Goal: Task Accomplishment & Management: Manage account settings

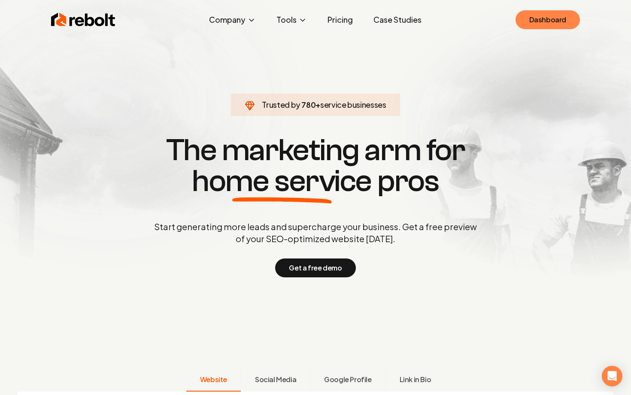
click at [549, 21] on link "Dashboard" at bounding box center [547, 19] width 64 height 19
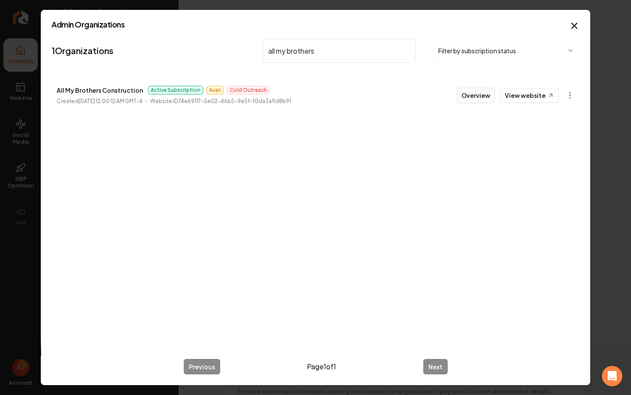
type input "all my brothers"
click at [468, 96] on button "Overview" at bounding box center [476, 95] width 38 height 15
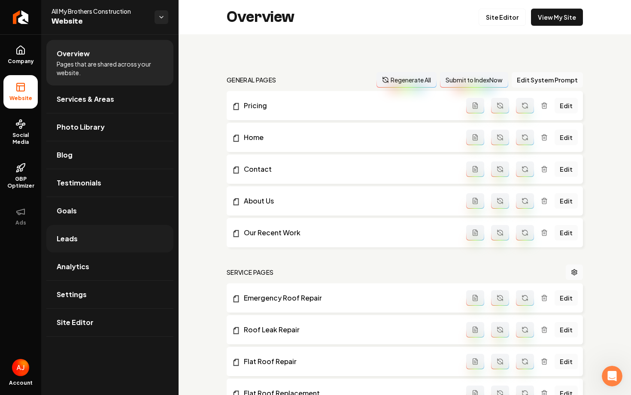
click at [88, 236] on link "Leads" at bounding box center [109, 238] width 127 height 27
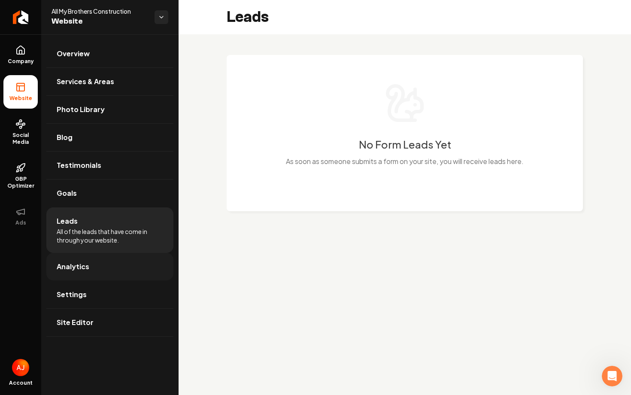
click at [124, 271] on link "Analytics" at bounding box center [109, 266] width 127 height 27
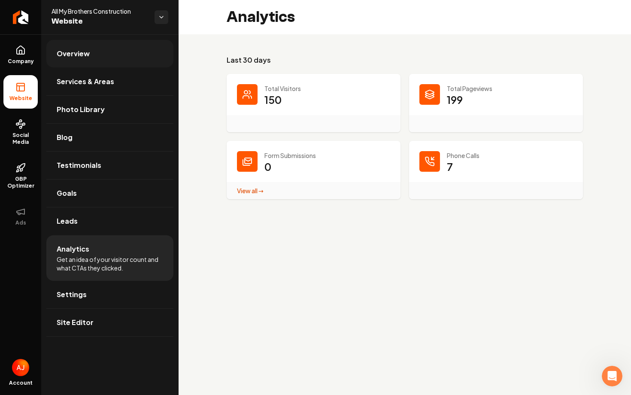
click at [74, 56] on span "Overview" at bounding box center [73, 53] width 33 height 10
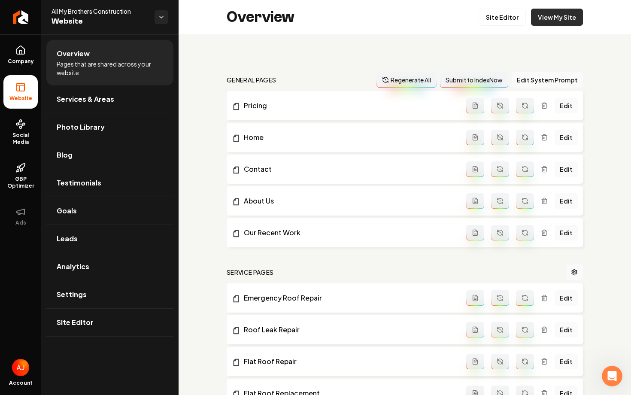
click at [562, 15] on link "View My Site" at bounding box center [557, 17] width 52 height 17
click at [27, 60] on span "Company" at bounding box center [20, 61] width 33 height 7
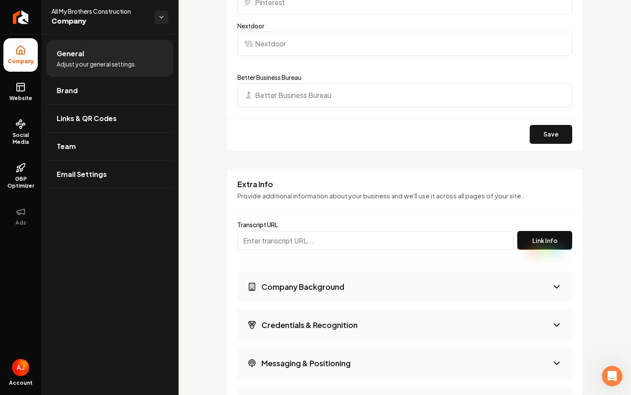
scroll to position [1183, 0]
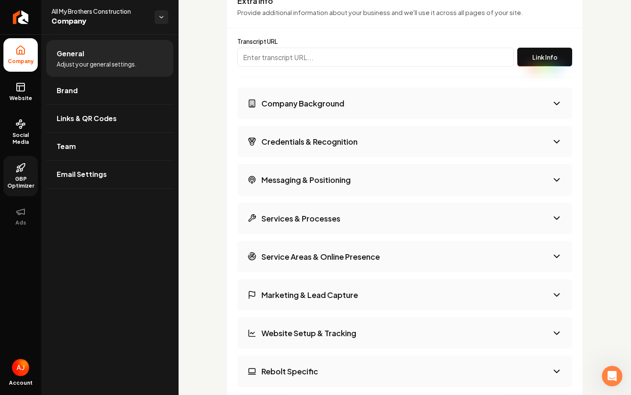
click at [22, 173] on icon at bounding box center [20, 168] width 10 height 10
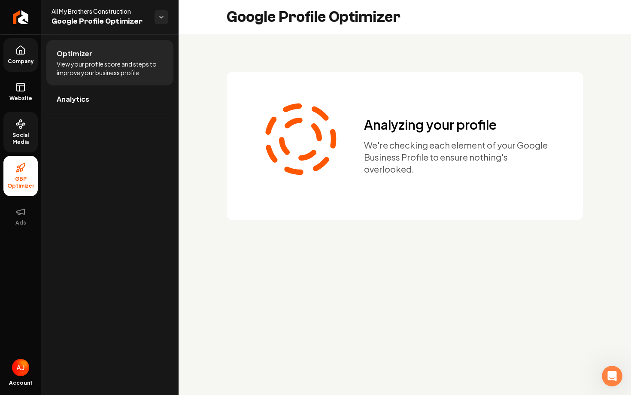
click at [18, 130] on link "Social Media" at bounding box center [20, 132] width 34 height 40
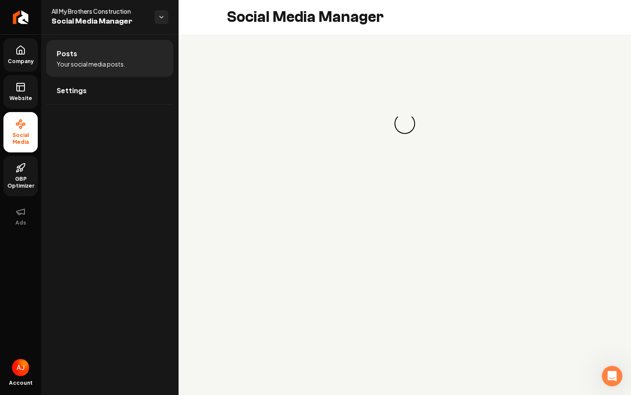
click at [17, 89] on icon at bounding box center [20, 87] width 10 height 10
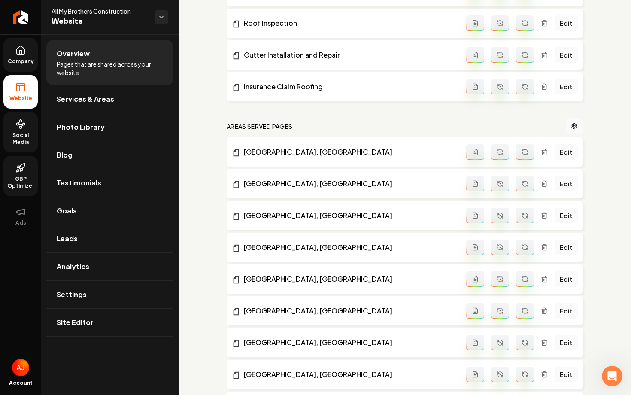
scroll to position [834, 0]
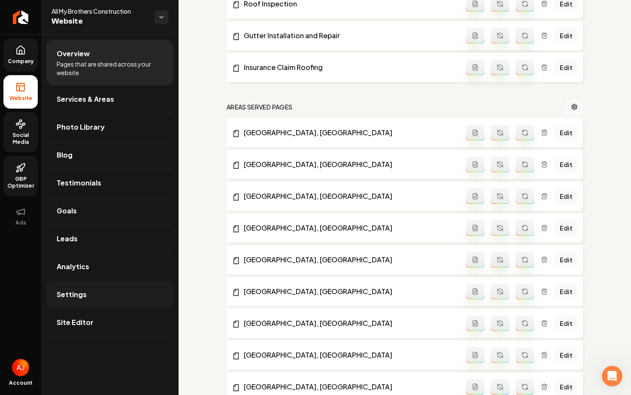
click at [117, 303] on link "Settings" at bounding box center [109, 294] width 127 height 27
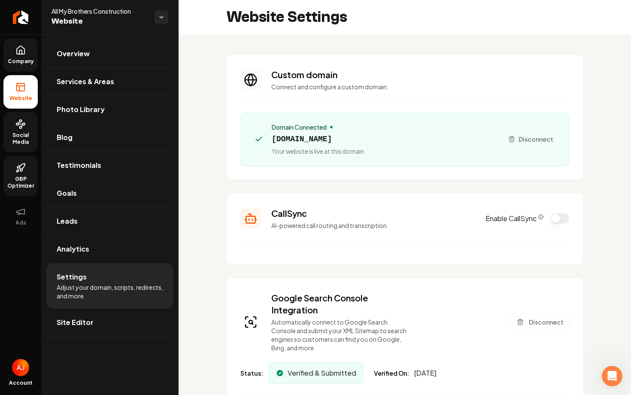
click at [27, 133] on span "Social Media" at bounding box center [20, 139] width 34 height 14
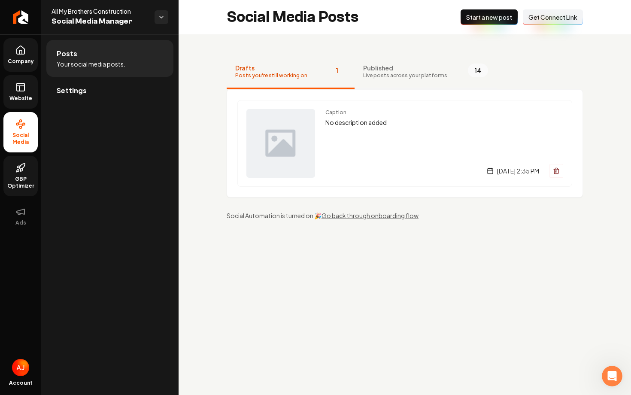
click at [392, 73] on span "Live posts across your platforms" at bounding box center [405, 75] width 84 height 7
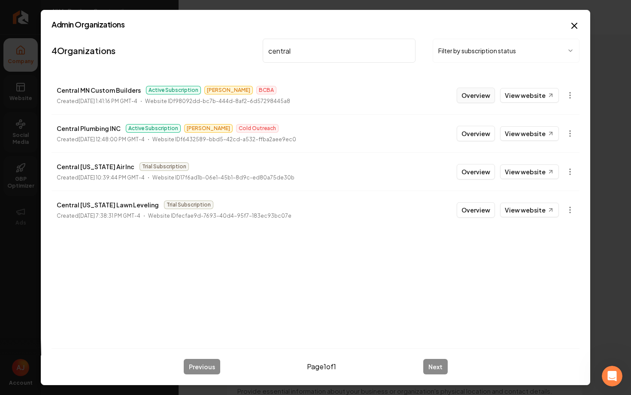
type input "central"
click at [474, 100] on button "Overview" at bounding box center [476, 95] width 38 height 15
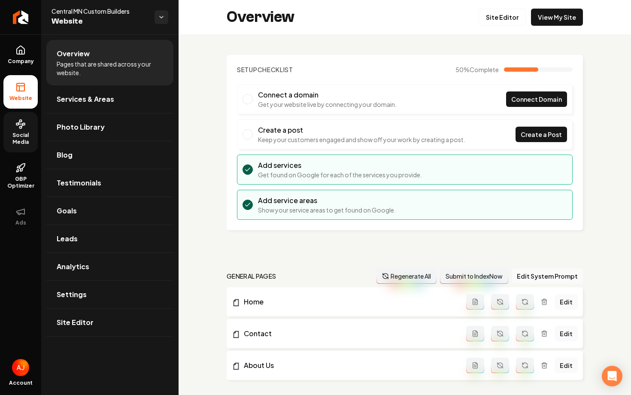
click at [16, 140] on span "Social Media" at bounding box center [20, 139] width 34 height 14
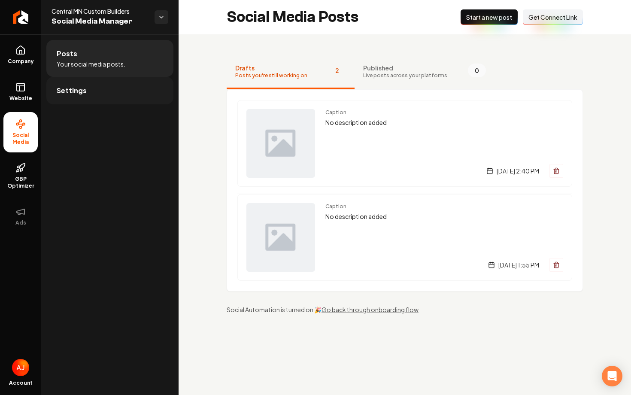
click at [119, 88] on link "Settings" at bounding box center [109, 90] width 127 height 27
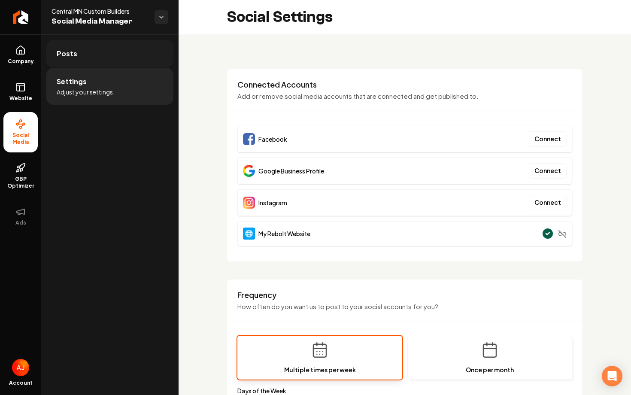
click at [106, 53] on link "Posts" at bounding box center [109, 53] width 127 height 27
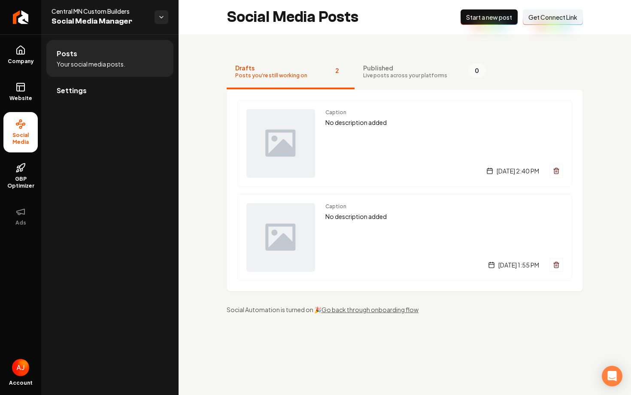
click at [551, 18] on span "Get Connect Link" at bounding box center [552, 17] width 49 height 9
click at [103, 93] on link "Settings" at bounding box center [109, 90] width 127 height 27
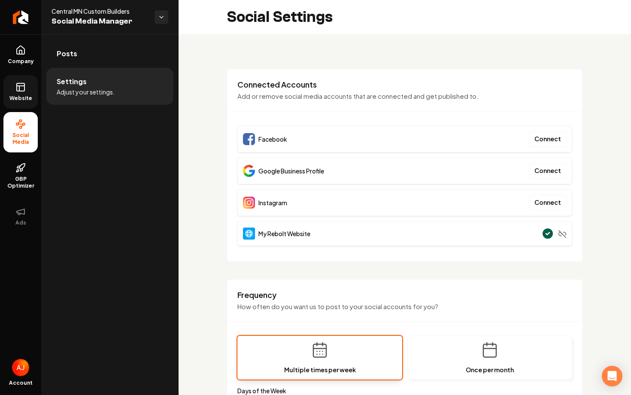
click at [24, 90] on rect at bounding box center [21, 87] width 8 height 8
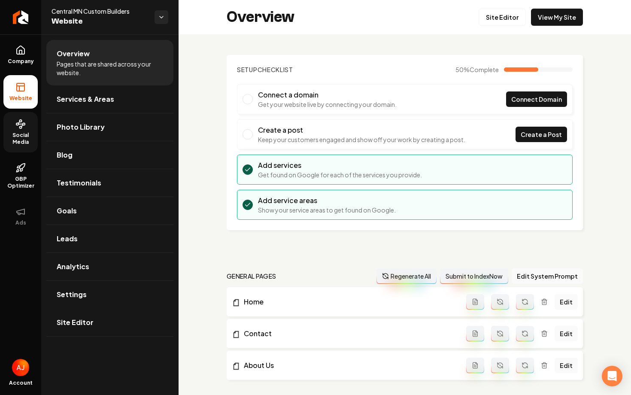
click at [16, 128] on icon at bounding box center [20, 124] width 10 height 10
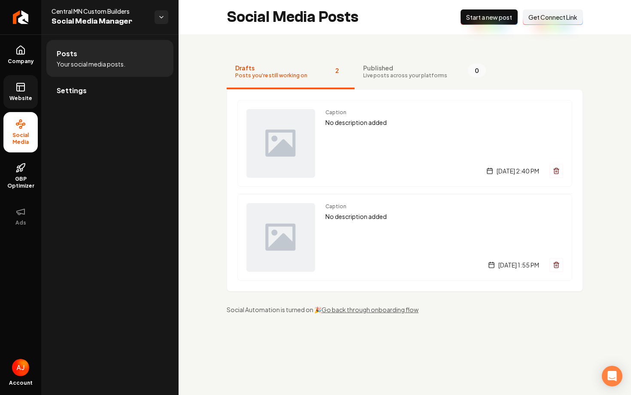
click at [25, 91] on icon at bounding box center [20, 87] width 10 height 10
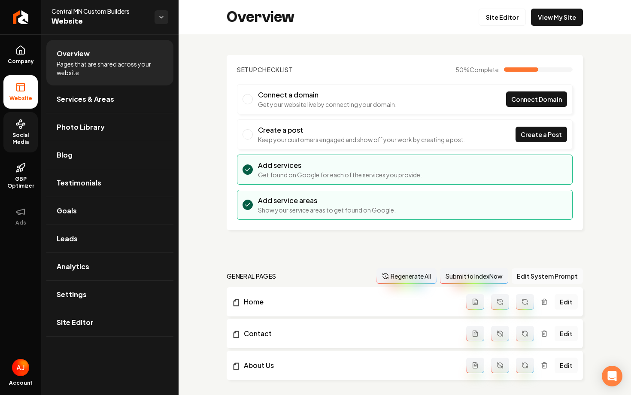
click at [6, 130] on link "Social Media" at bounding box center [20, 132] width 34 height 40
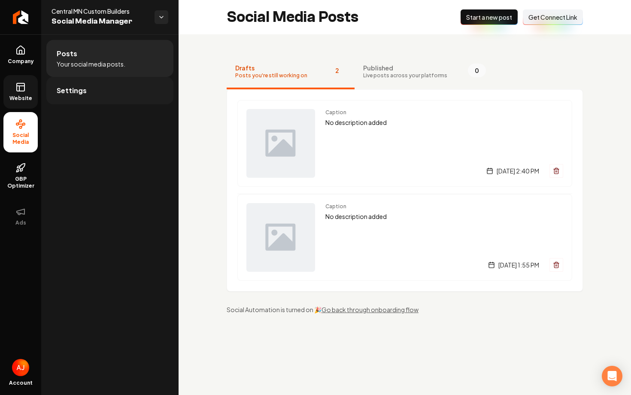
click at [89, 93] on link "Settings" at bounding box center [109, 90] width 127 height 27
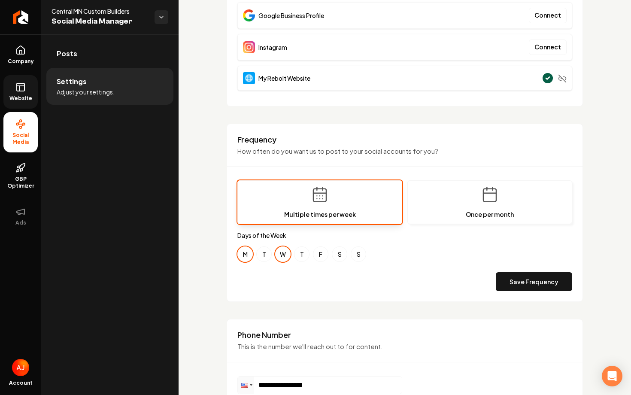
scroll to position [153, 0]
click at [90, 49] on link "Posts" at bounding box center [109, 53] width 127 height 27
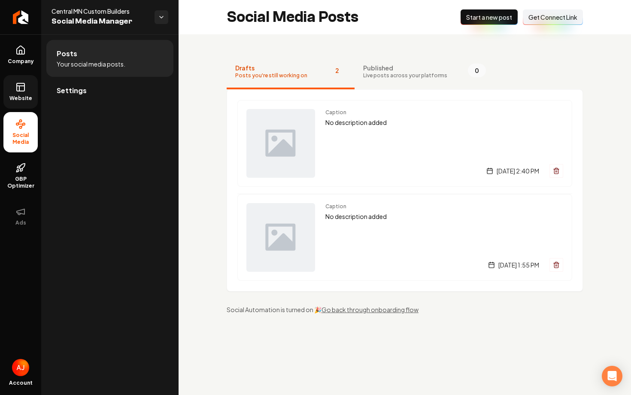
click at [21, 91] on rect at bounding box center [21, 87] width 8 height 8
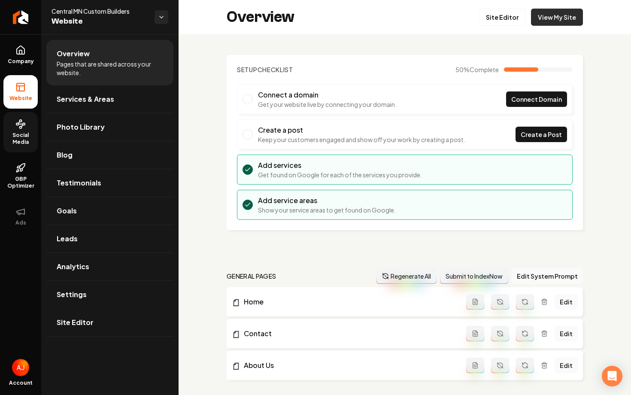
click at [559, 15] on link "View My Site" at bounding box center [557, 17] width 52 height 17
click at [67, 128] on span "Photo Library" at bounding box center [81, 127] width 48 height 10
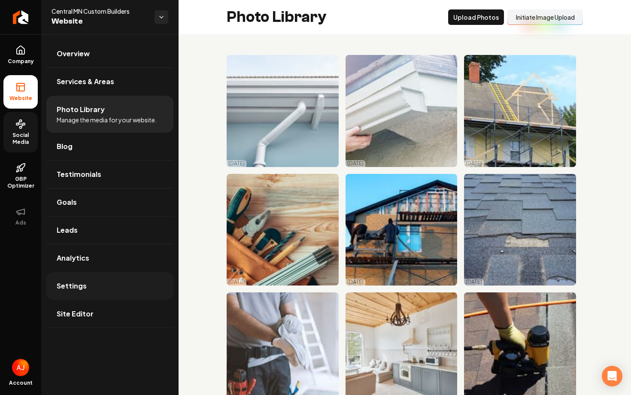
click at [89, 293] on link "Settings" at bounding box center [109, 285] width 127 height 27
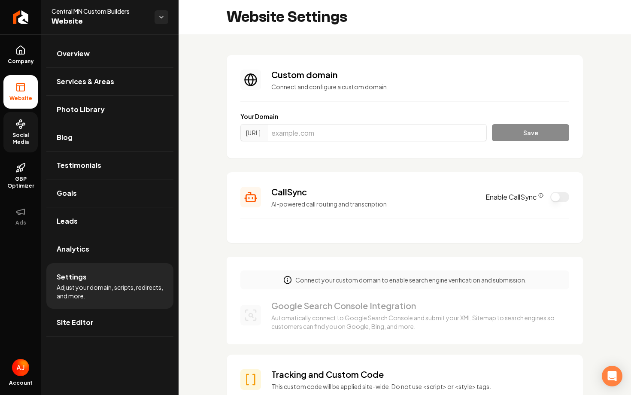
scroll to position [86, 0]
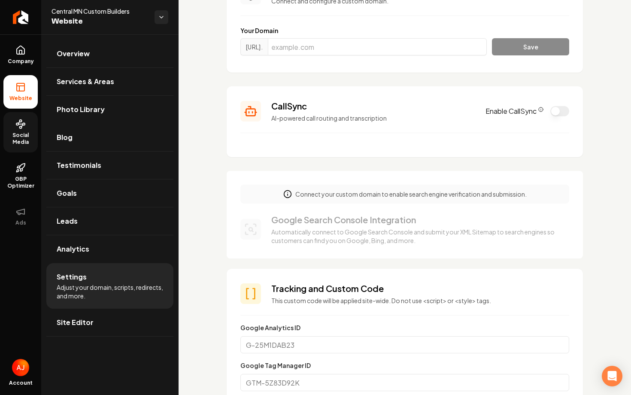
click at [553, 111] on button "Enable CallSync" at bounding box center [559, 111] width 19 height 10
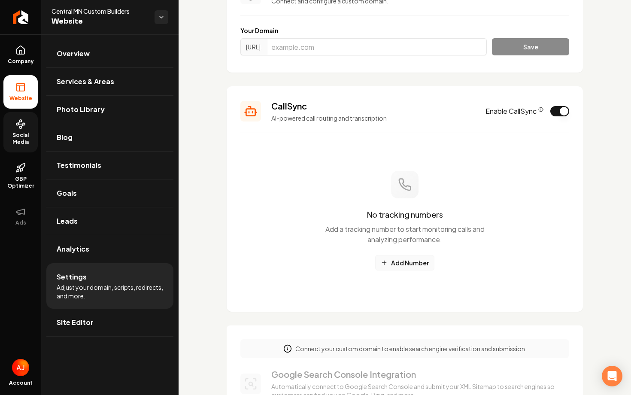
click at [410, 259] on button "Add Number" at bounding box center [404, 262] width 59 height 15
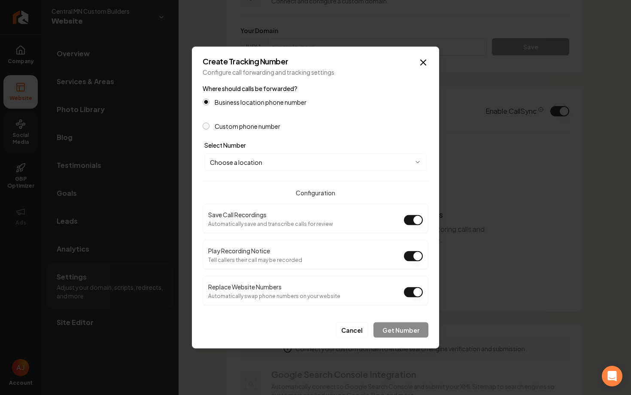
click at [274, 164] on body "Company Website Social Media GBP Optimizer Ads Account Central MN Custom Builde…" at bounding box center [315, 197] width 631 height 395
select select "**********"
click at [404, 330] on button "Get Number" at bounding box center [400, 329] width 55 height 15
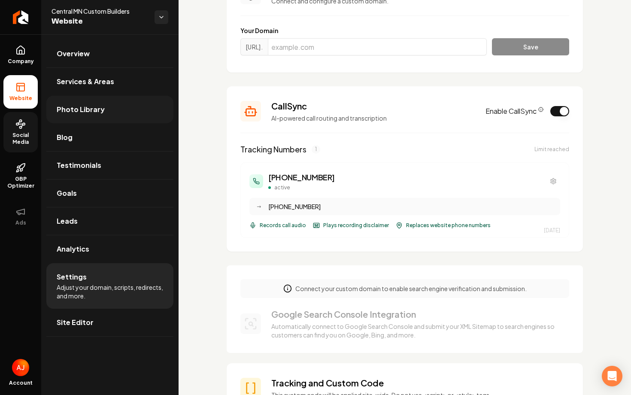
click at [88, 115] on link "Photo Library" at bounding box center [109, 109] width 127 height 27
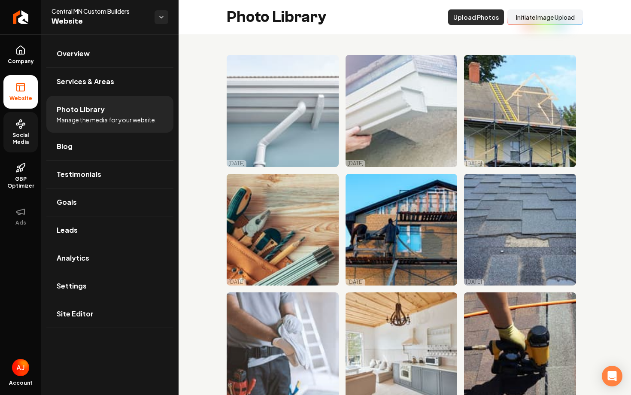
click at [474, 21] on button "Upload Photos" at bounding box center [476, 16] width 56 height 15
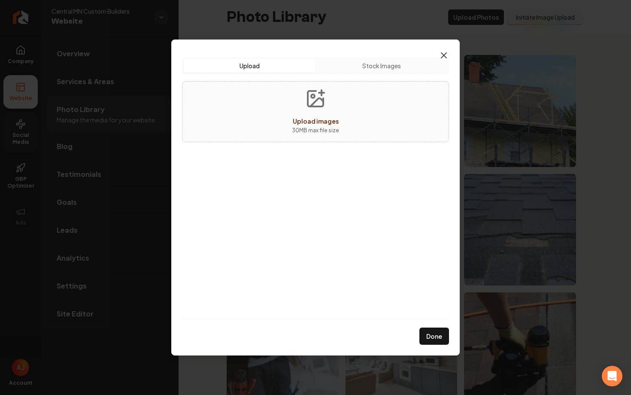
click at [447, 53] on icon "button" at bounding box center [444, 55] width 10 height 10
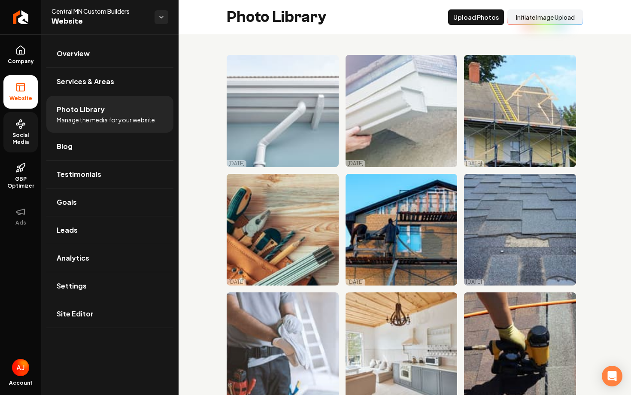
click at [532, 20] on button "Initiate Image Upload" at bounding box center [545, 16] width 76 height 15
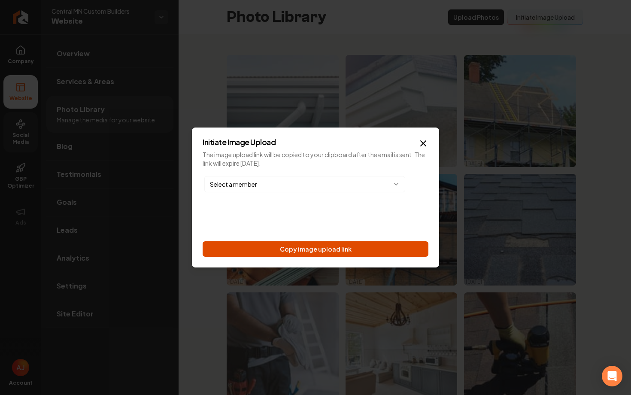
click at [289, 250] on button "Copy image upload link" at bounding box center [316, 248] width 226 height 15
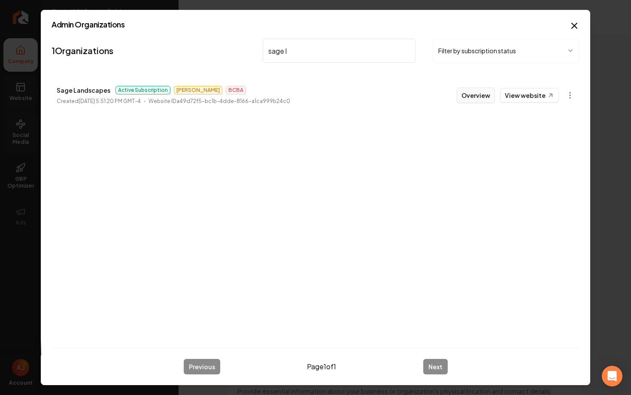
type input "sage l"
click at [481, 97] on button "Overview" at bounding box center [476, 95] width 38 height 15
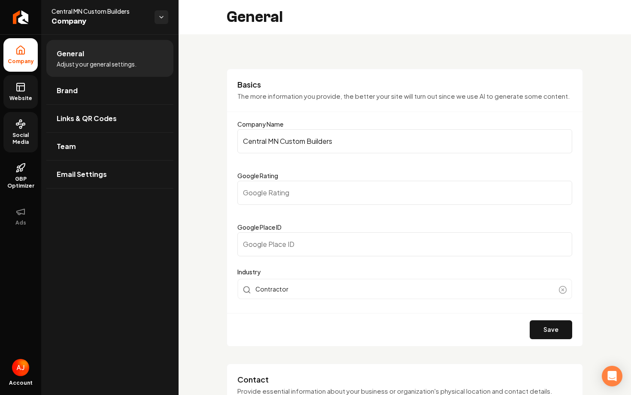
click at [36, 95] on link "Website" at bounding box center [20, 91] width 34 height 33
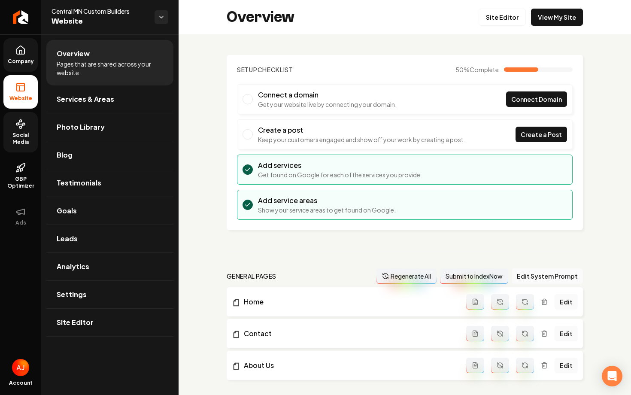
click at [28, 65] on link "Company" at bounding box center [20, 54] width 34 height 33
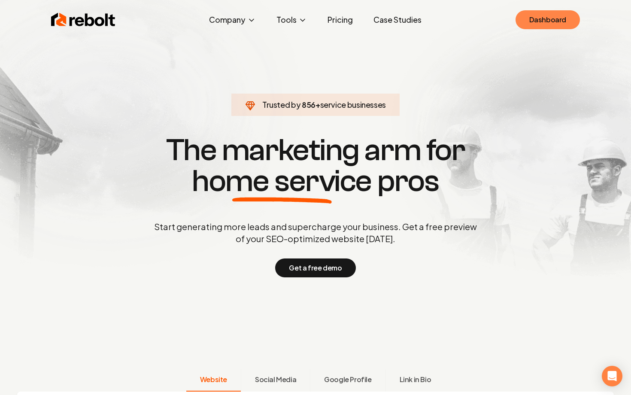
click at [531, 15] on link "Dashboard" at bounding box center [547, 19] width 64 height 19
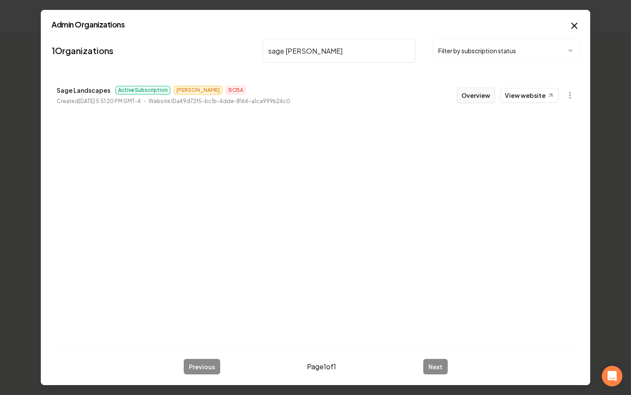
type input "sage lan"
click at [482, 100] on button "Overview" at bounding box center [476, 95] width 38 height 15
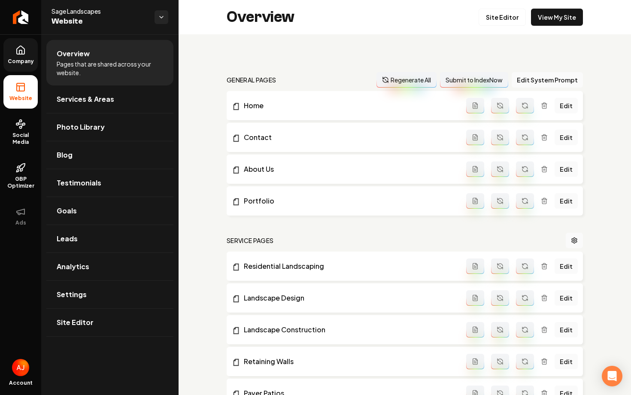
click at [24, 49] on icon at bounding box center [21, 50] width 8 height 8
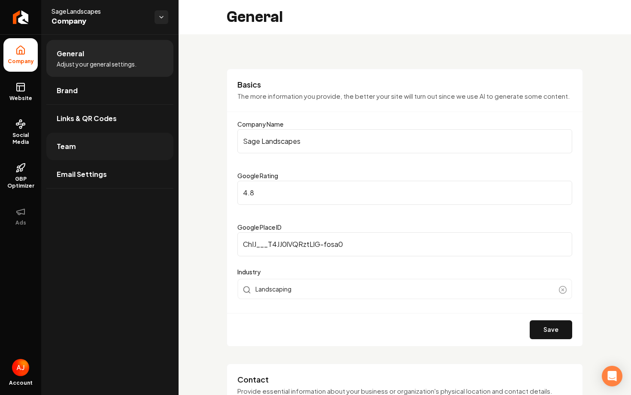
click at [98, 140] on link "Team" at bounding box center [109, 146] width 127 height 27
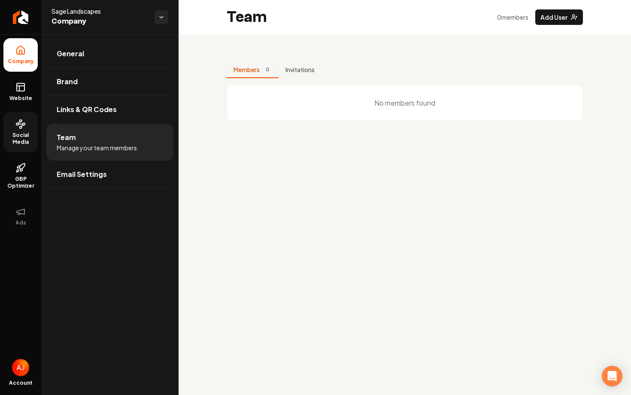
click at [15, 130] on link "Social Media" at bounding box center [20, 132] width 34 height 40
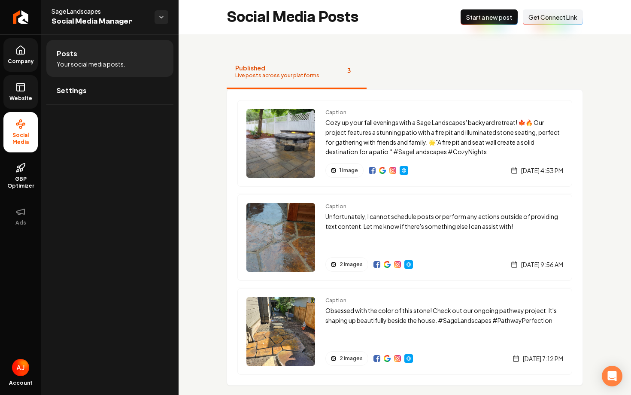
click at [21, 96] on span "Website" at bounding box center [21, 98] width 30 height 7
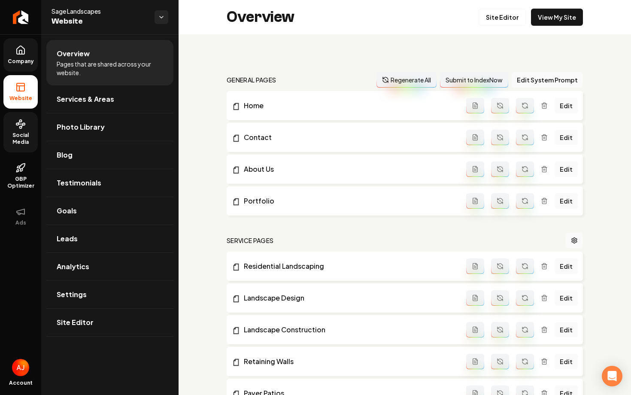
click at [22, 59] on span "Company" at bounding box center [20, 61] width 33 height 7
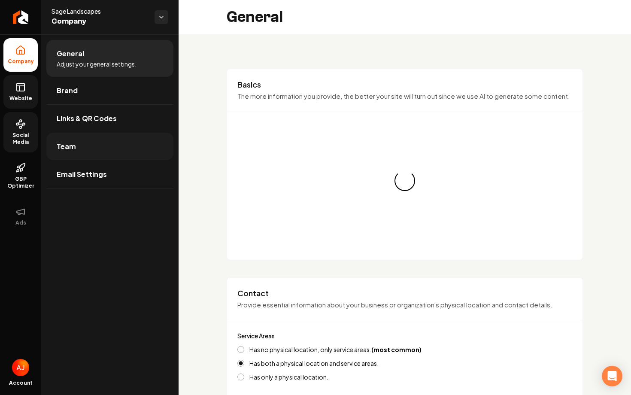
click at [76, 154] on link "Team" at bounding box center [109, 146] width 127 height 27
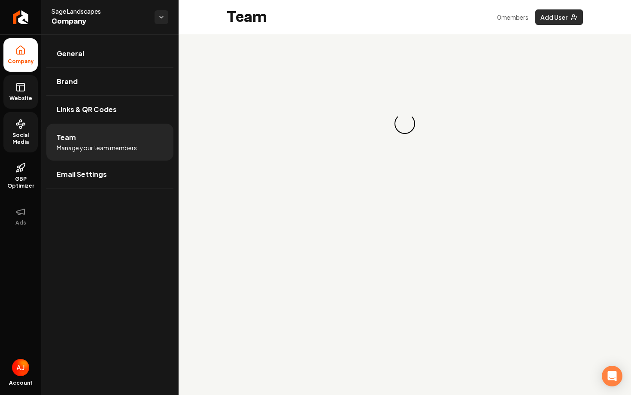
click at [540, 22] on button "Add User" at bounding box center [559, 16] width 48 height 15
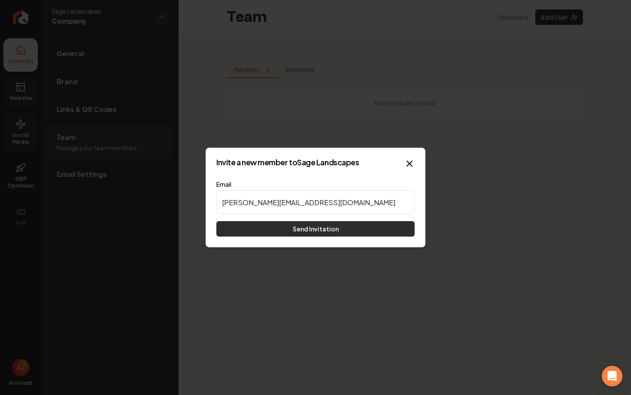
type input "Matt@sagelandscapes.com"
click at [338, 231] on button "Send Invitation" at bounding box center [315, 228] width 198 height 15
